Goal: Navigation & Orientation: Find specific page/section

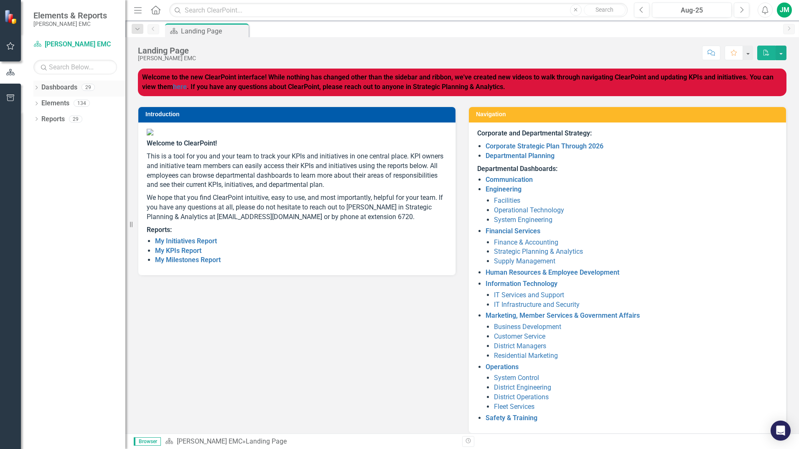
click at [59, 89] on link "Dashboards" at bounding box center [59, 88] width 36 height 10
click at [37, 90] on icon "Dropdown" at bounding box center [36, 88] width 6 height 5
click at [57, 105] on link "[PERSON_NAME] EMC" at bounding box center [85, 104] width 79 height 10
click at [73, 125] on div "Dropdown Corporate" at bounding box center [82, 119] width 88 height 14
click at [71, 134] on link "Engineering, Operations, and Technology" at bounding box center [85, 135] width 79 height 10
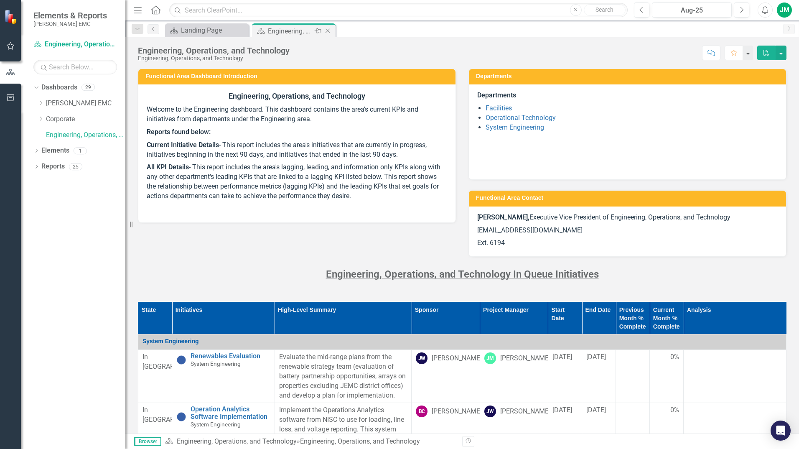
click at [301, 33] on div "Engineering, Operations, and Technology" at bounding box center [290, 31] width 45 height 10
click at [48, 151] on link "Elements" at bounding box center [55, 151] width 28 height 10
click at [84, 150] on div "1" at bounding box center [80, 150] width 13 height 7
click at [75, 165] on div "25" at bounding box center [75, 166] width 13 height 7
click at [88, 87] on div "29" at bounding box center [88, 87] width 13 height 7
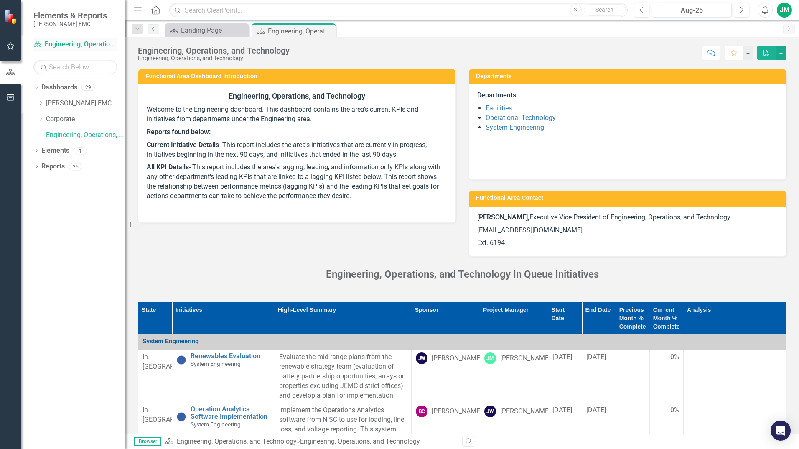
click at [82, 44] on link "Dashboard Engineering, Operations, and Technology" at bounding box center [75, 45] width 84 height 10
